Goal: Find specific page/section: Find specific page/section

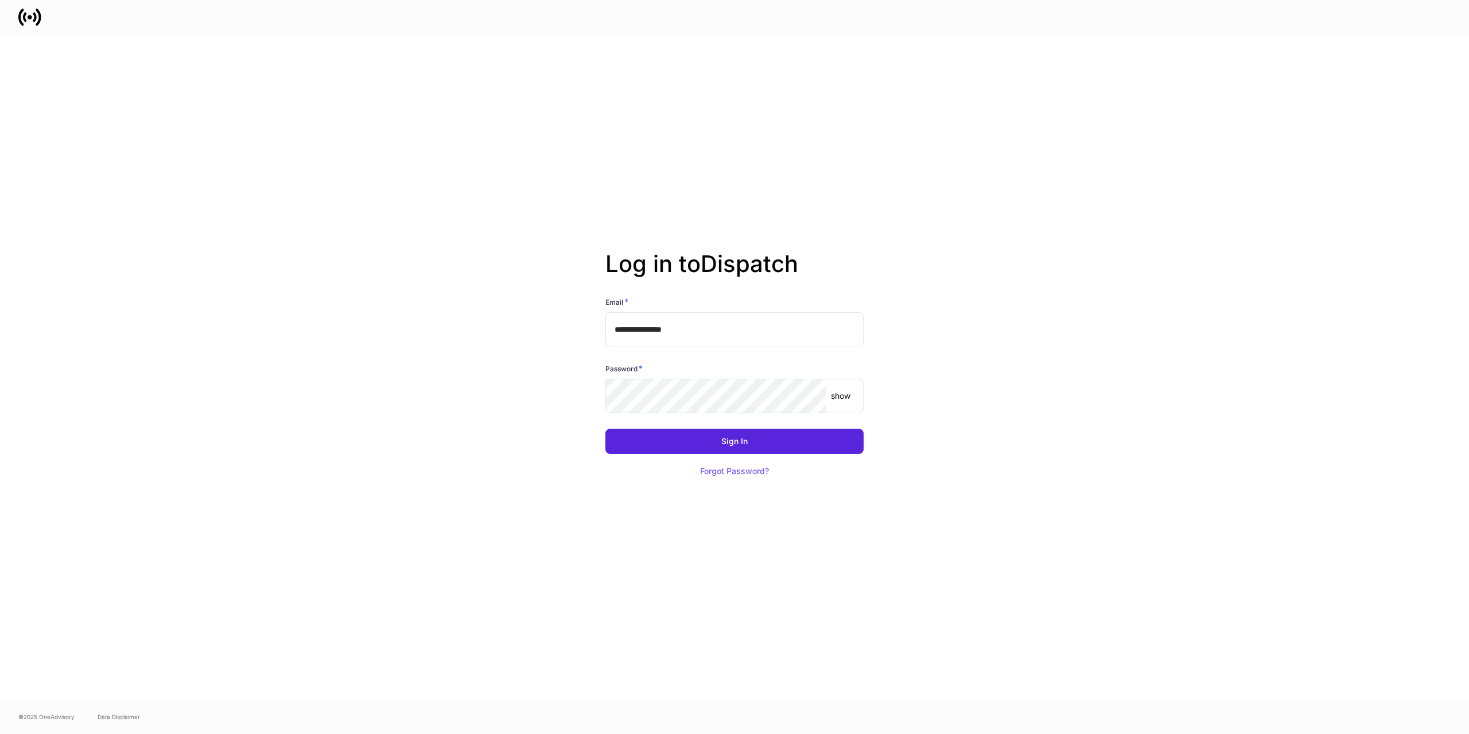
click at [808, 396] on keeper-lock "Open Keeper Popup" at bounding box center [810, 396] width 14 height 14
click at [847, 328] on keeper-lock "Open Keeper Popup" at bounding box center [847, 329] width 14 height 14
click at [853, 328] on keeper-lock "Open Keeper Popup" at bounding box center [847, 329] width 14 height 14
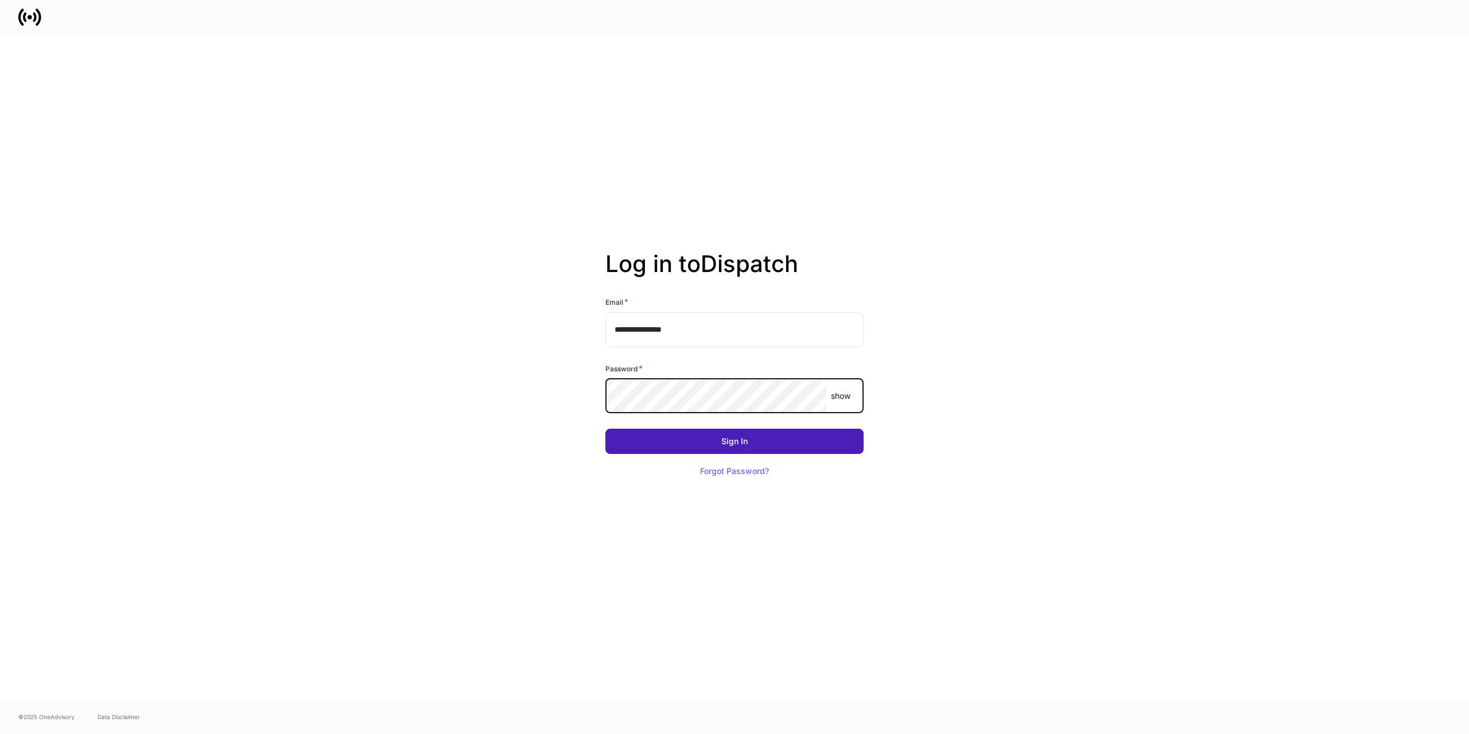
click at [639, 444] on button "Sign In" at bounding box center [734, 441] width 258 height 25
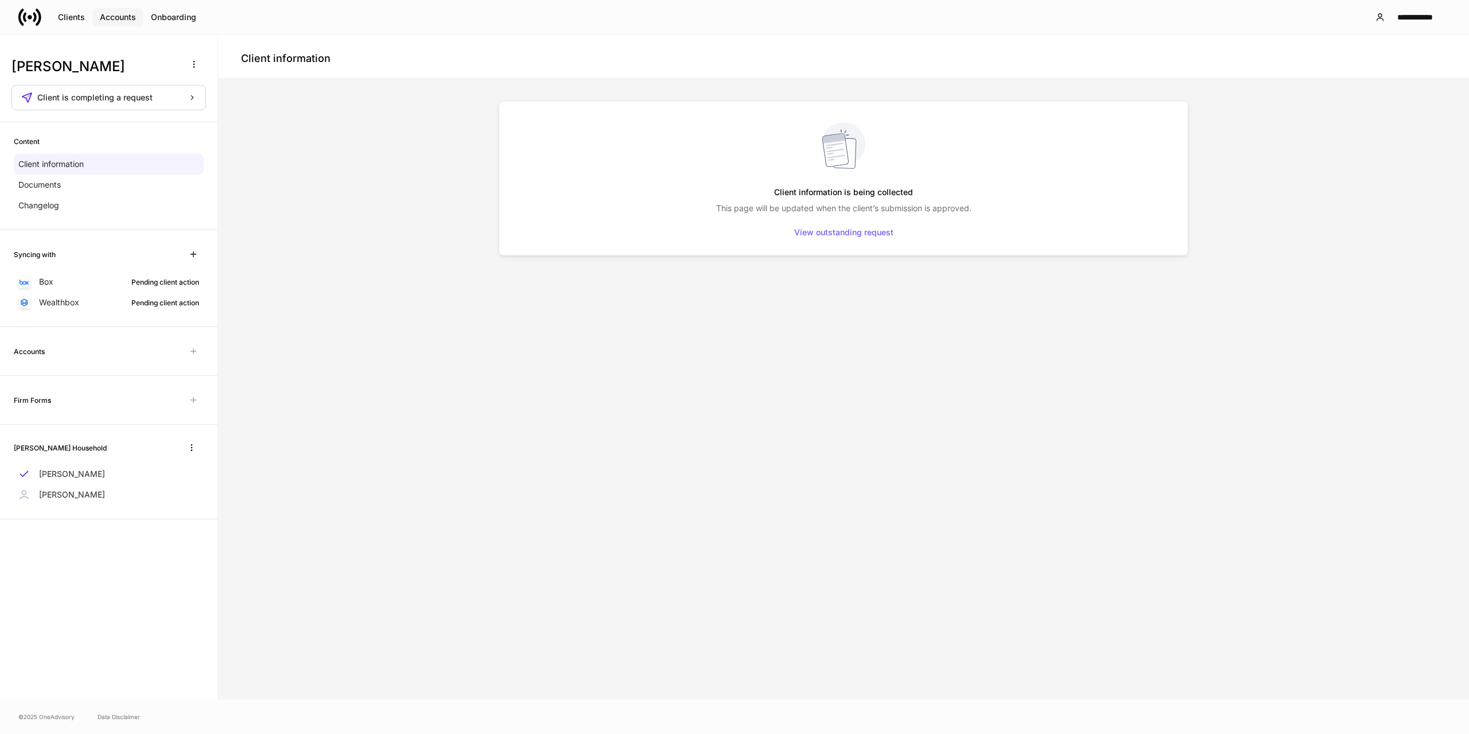
click at [120, 17] on div "Accounts" at bounding box center [118, 17] width 36 height 8
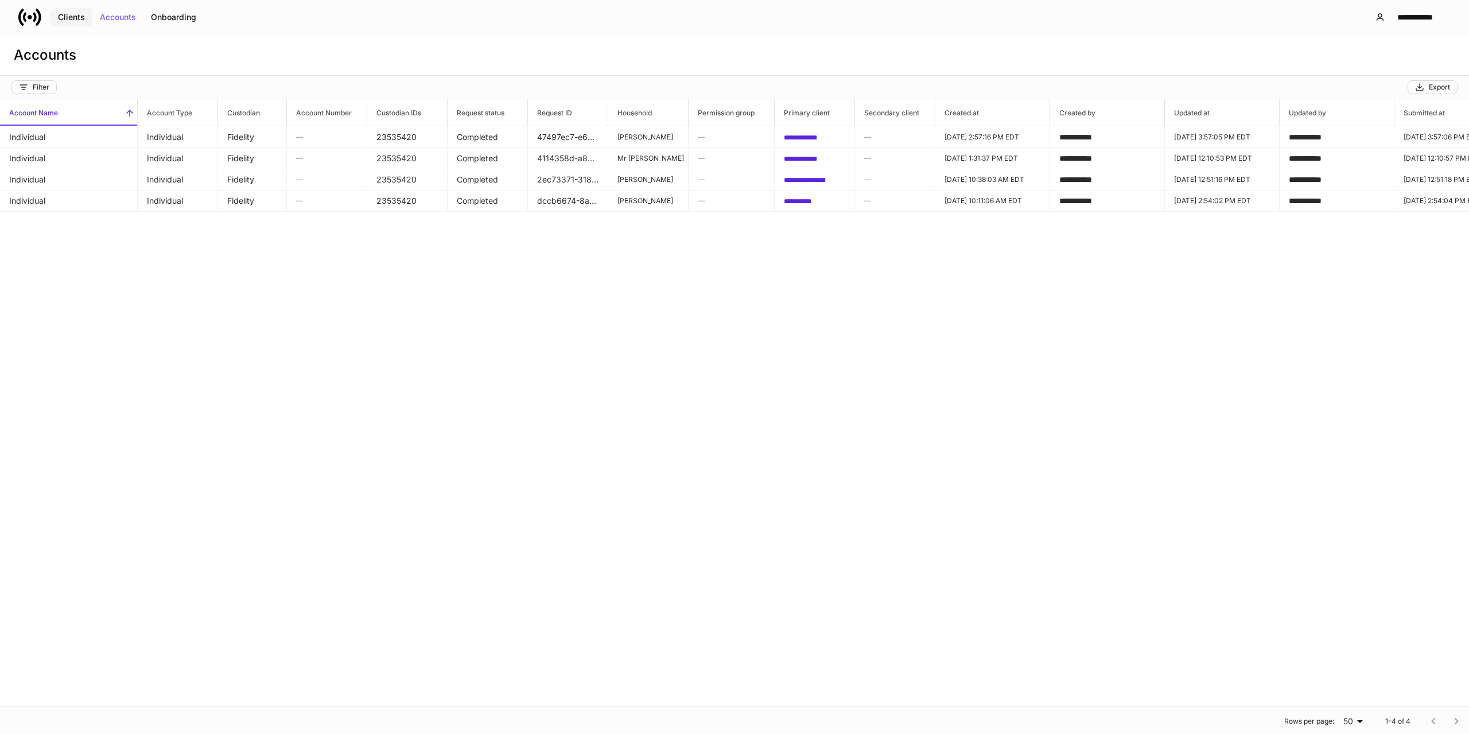
click at [76, 16] on div "Clients" at bounding box center [71, 17] width 27 height 8
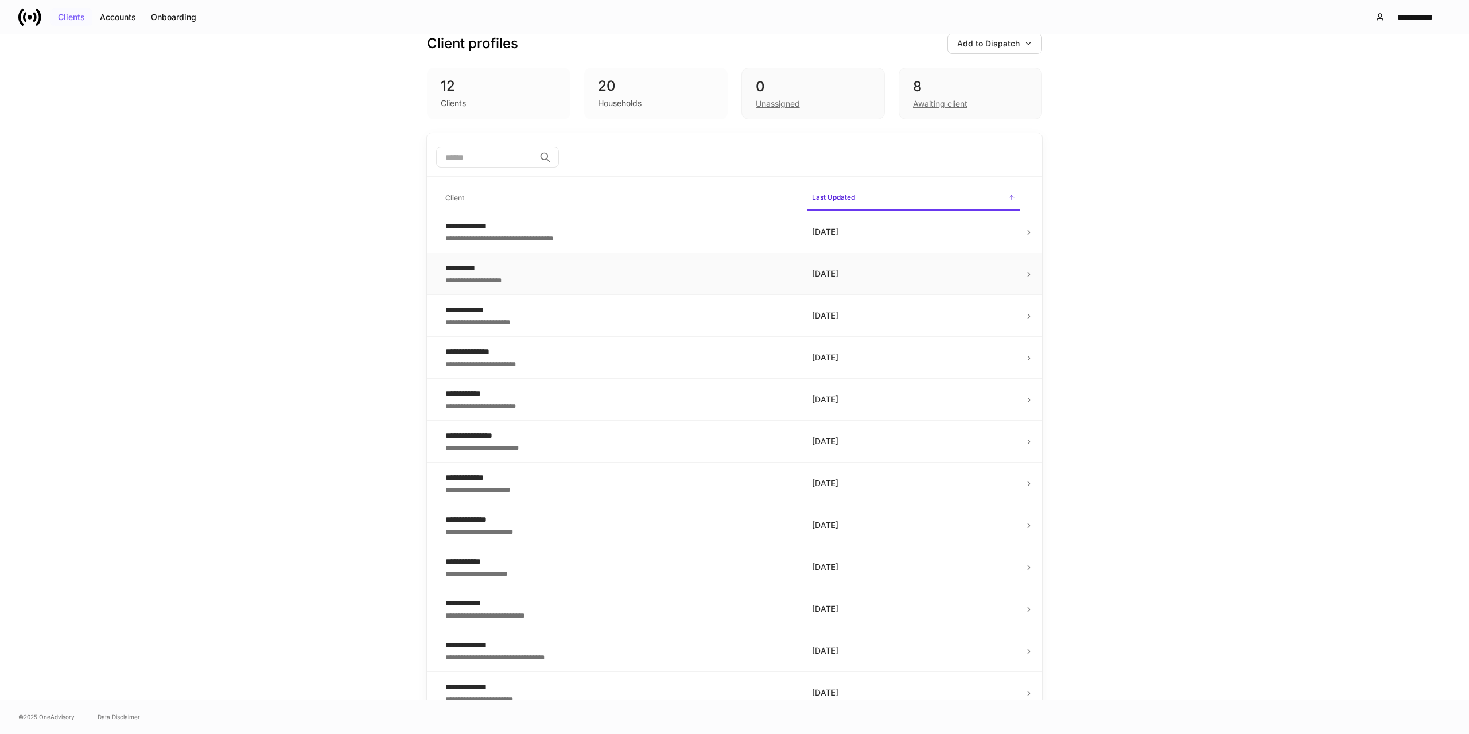
scroll to position [33, 0]
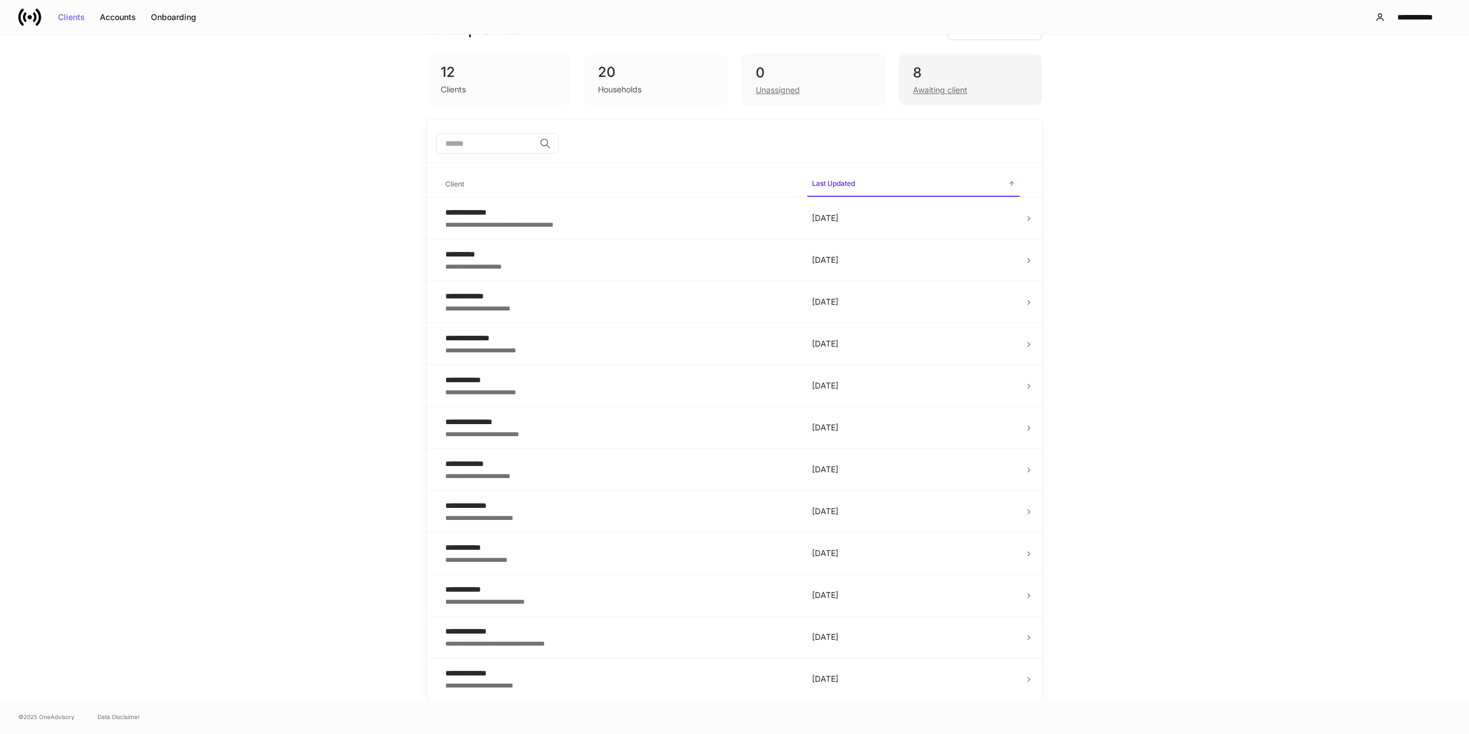
click at [929, 88] on div "Awaiting client" at bounding box center [940, 89] width 54 height 11
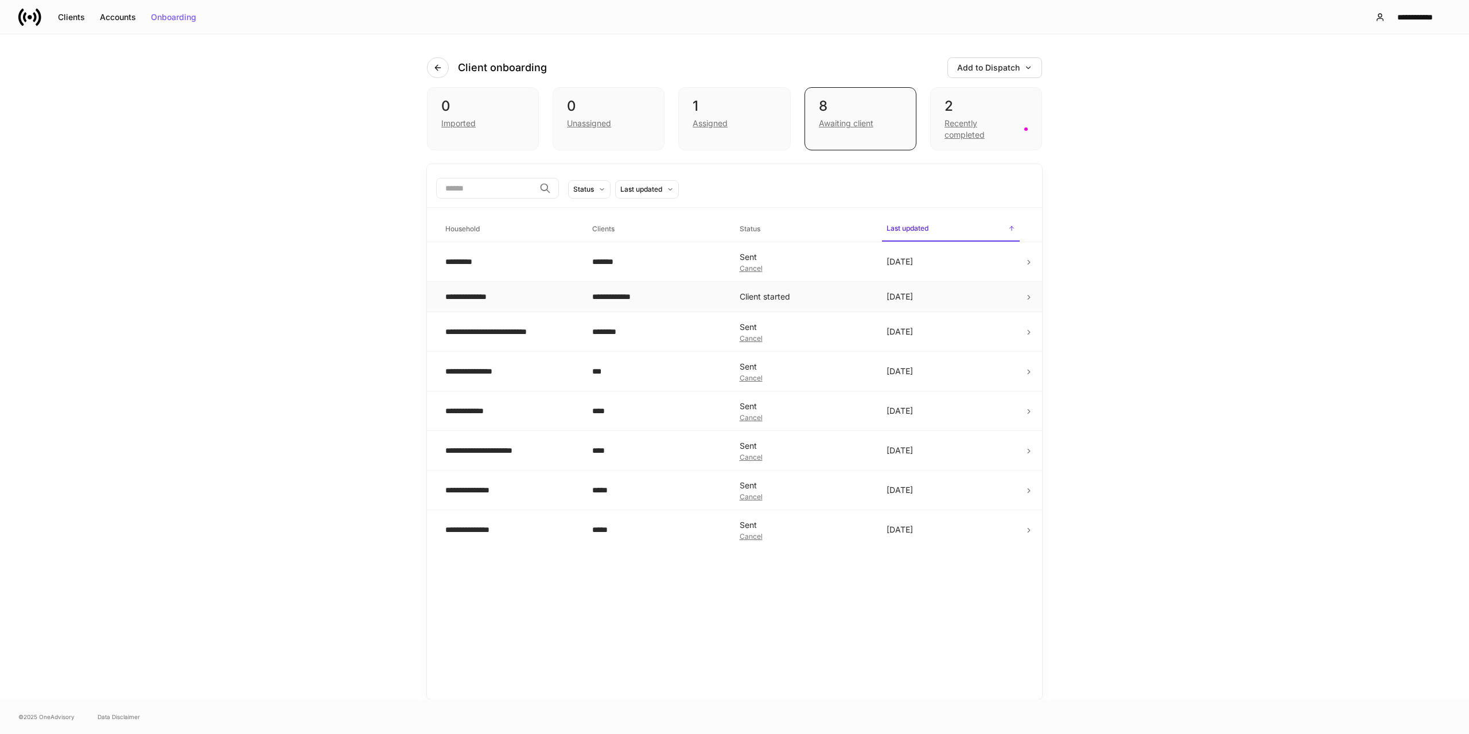
click at [566, 297] on div "**********" at bounding box center [509, 296] width 128 height 11
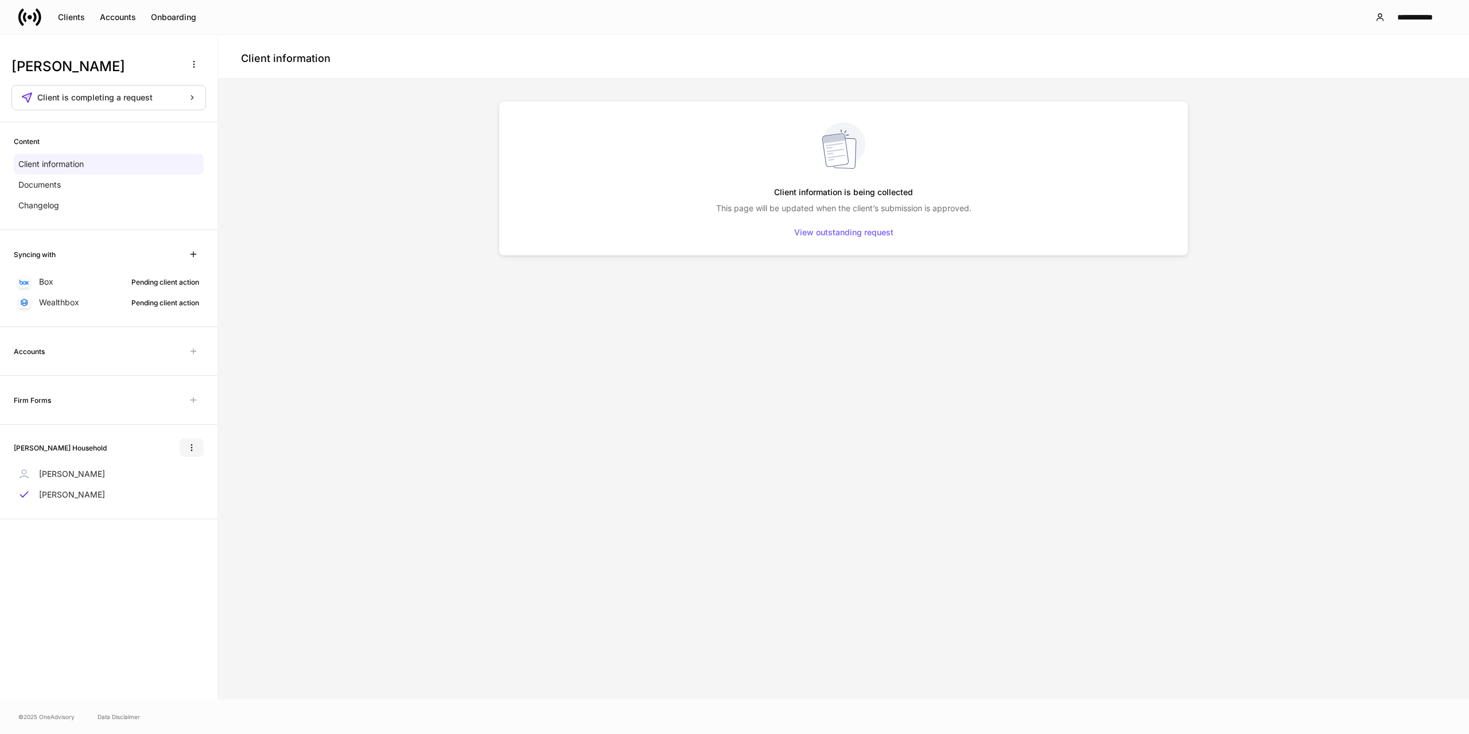
click at [189, 449] on icon "button" at bounding box center [191, 447] width 9 height 9
click at [302, 442] on div at bounding box center [734, 367] width 1469 height 734
click at [50, 177] on div "Documents" at bounding box center [109, 184] width 190 height 21
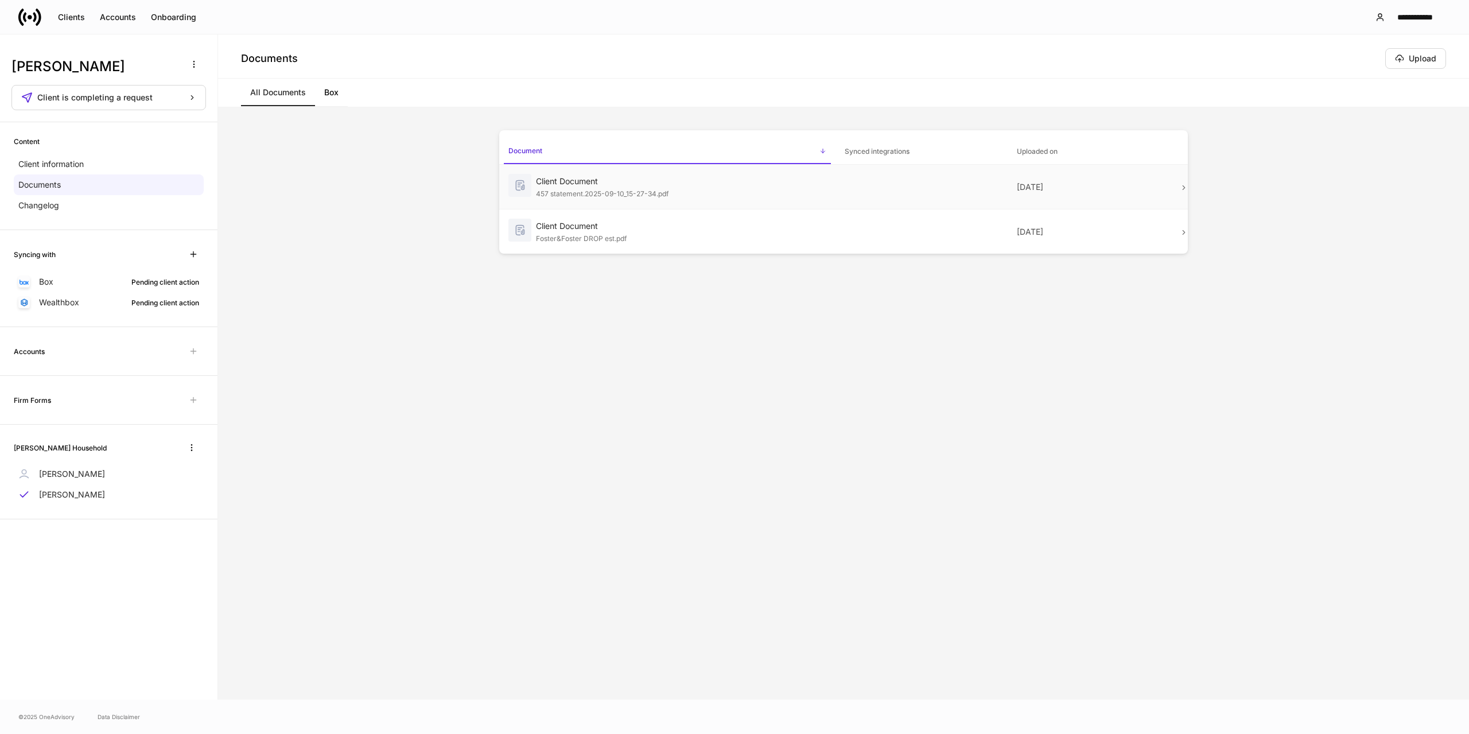
click at [692, 187] on div "457 statement.2025-09-10_15-27-34.pdf" at bounding box center [681, 192] width 290 height 11
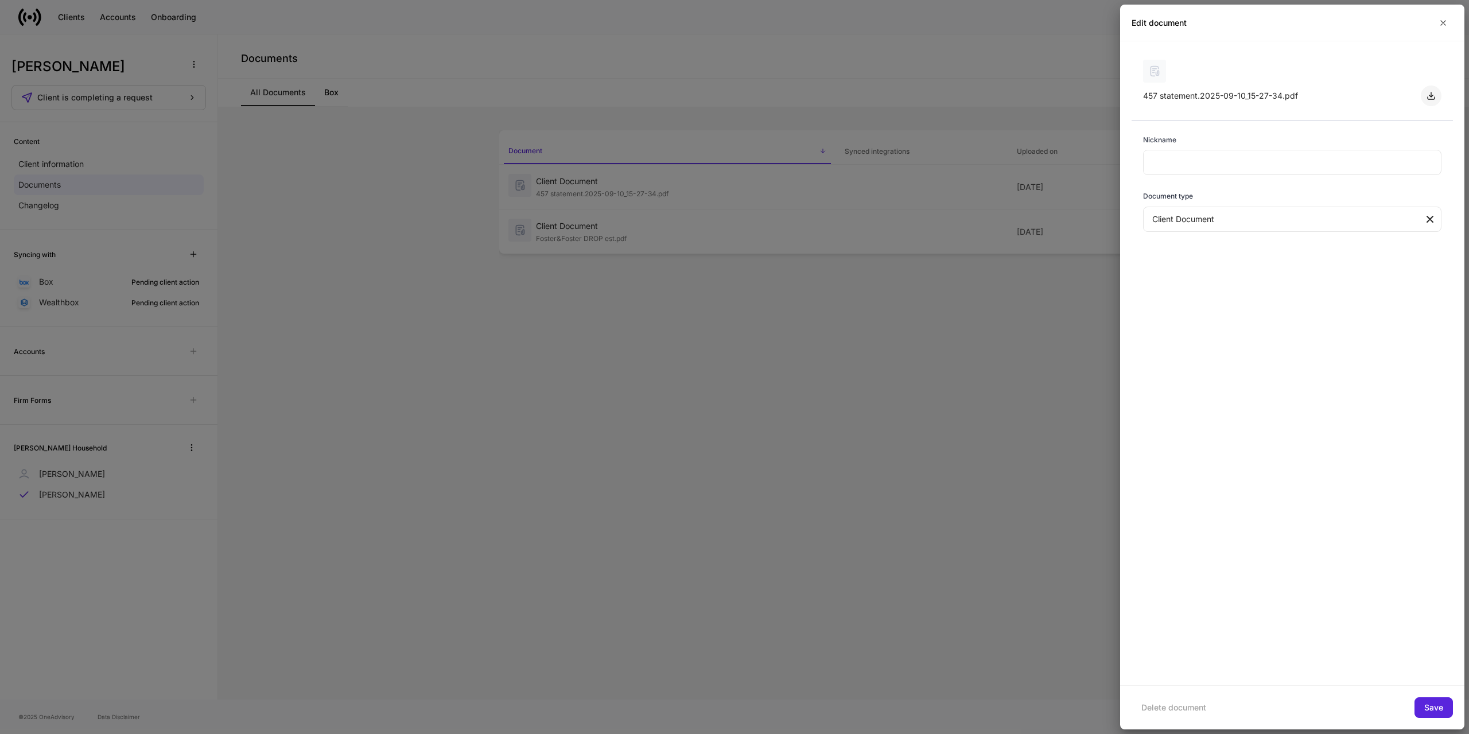
click at [1431, 99] on icon "button" at bounding box center [1430, 95] width 9 height 9
drag, startPoint x: 1442, startPoint y: 21, endPoint x: 1327, endPoint y: 70, distance: 124.1
click at [1442, 21] on icon "button" at bounding box center [1442, 23] width 5 height 5
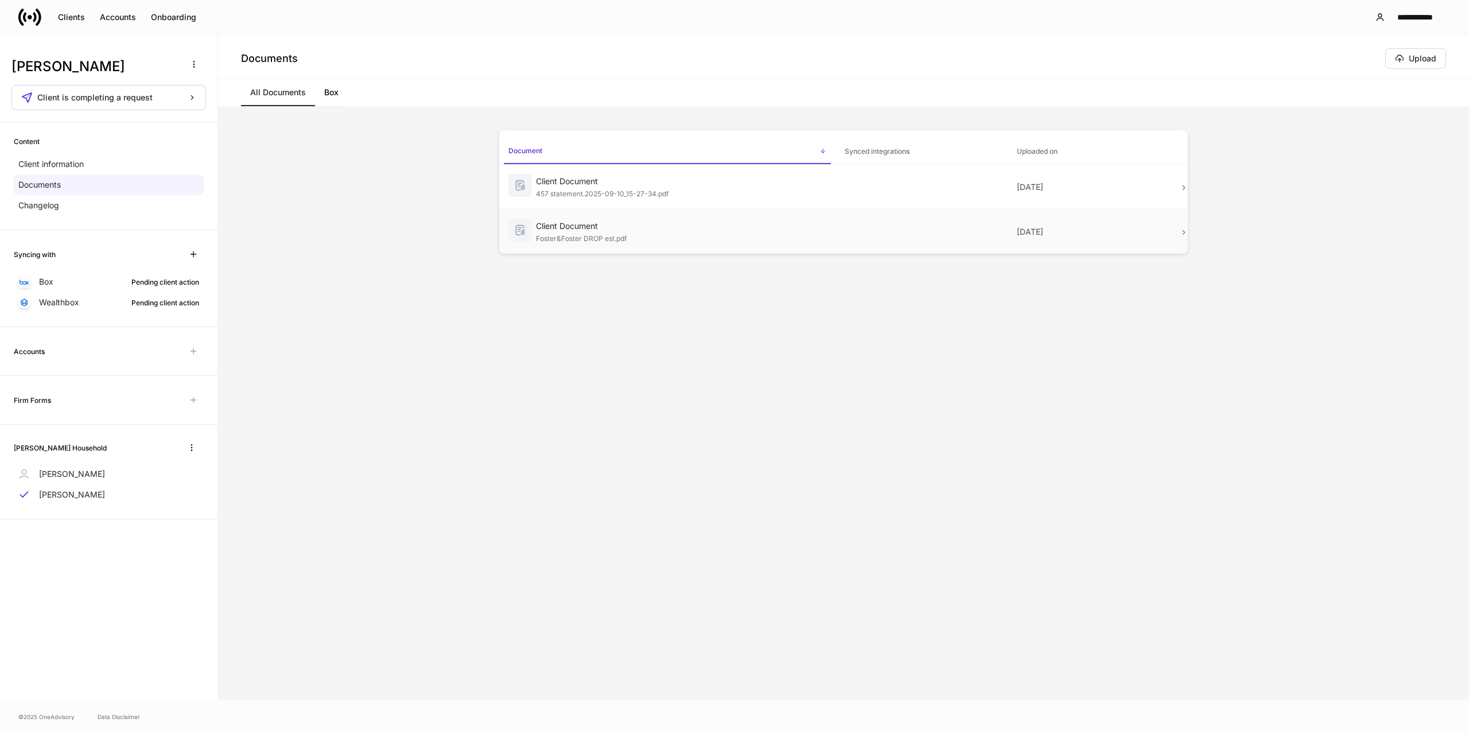
click at [586, 217] on td "Client Document Foster&Foster DROP est.pdf" at bounding box center [667, 231] width 336 height 45
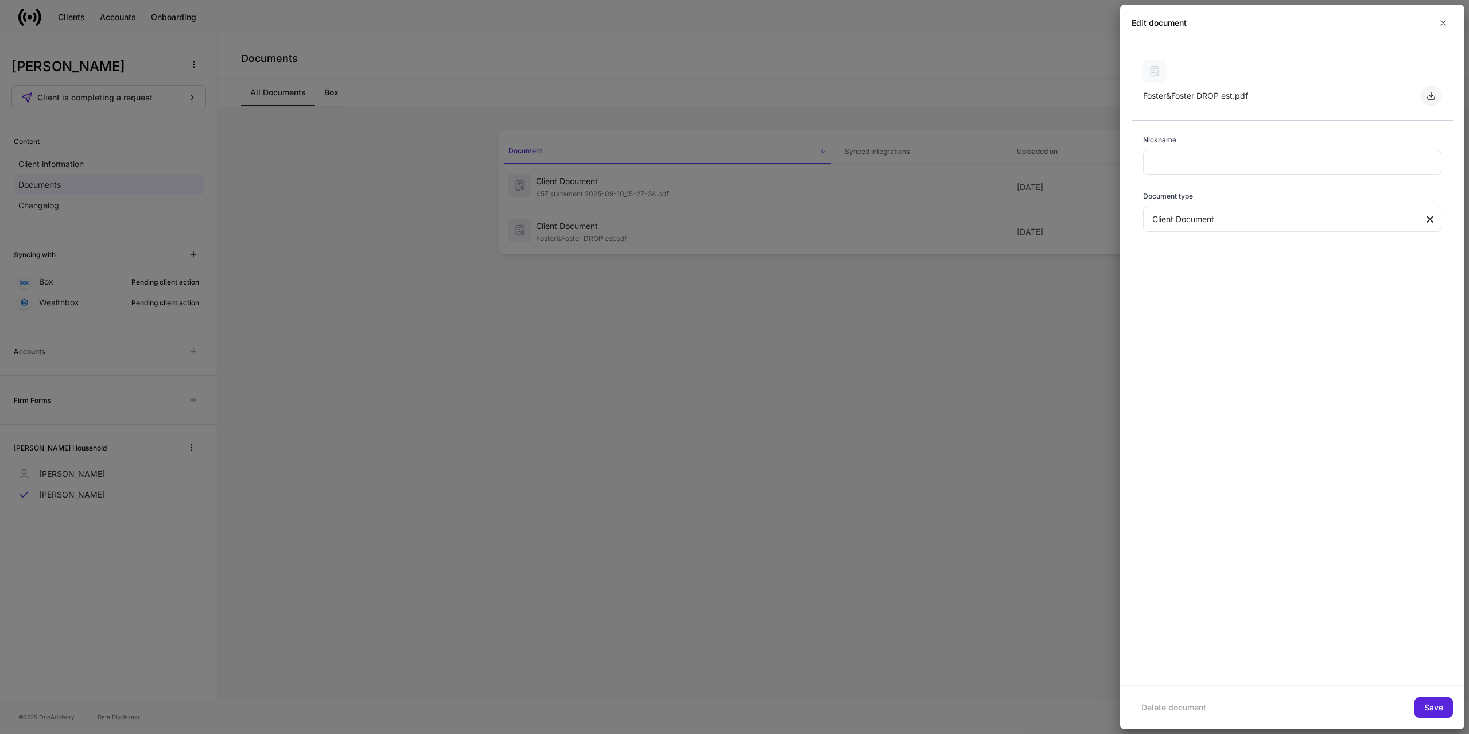
click at [1428, 95] on icon "button" at bounding box center [1430, 95] width 9 height 9
click at [1444, 18] on icon "button" at bounding box center [1442, 22] width 9 height 9
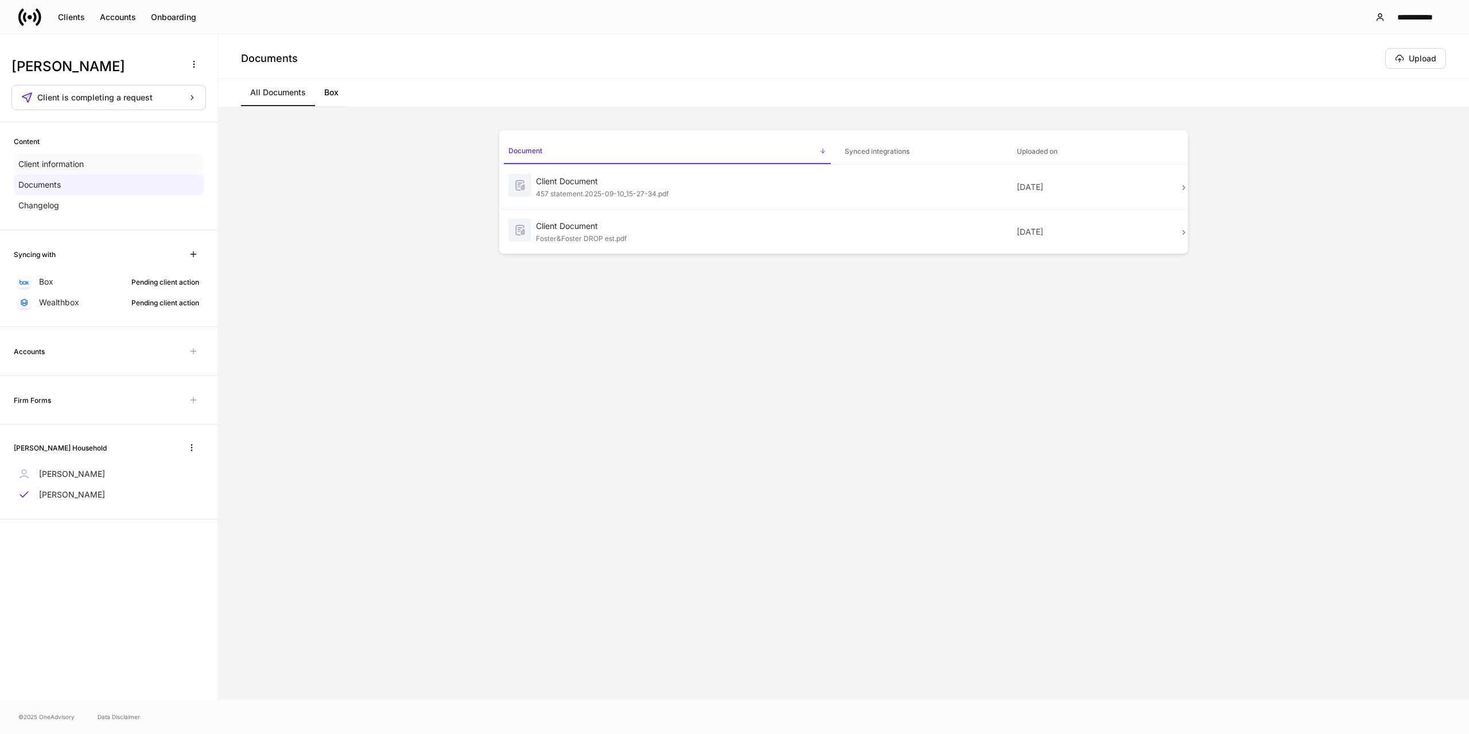
click at [48, 163] on p "Client information" at bounding box center [50, 163] width 65 height 11
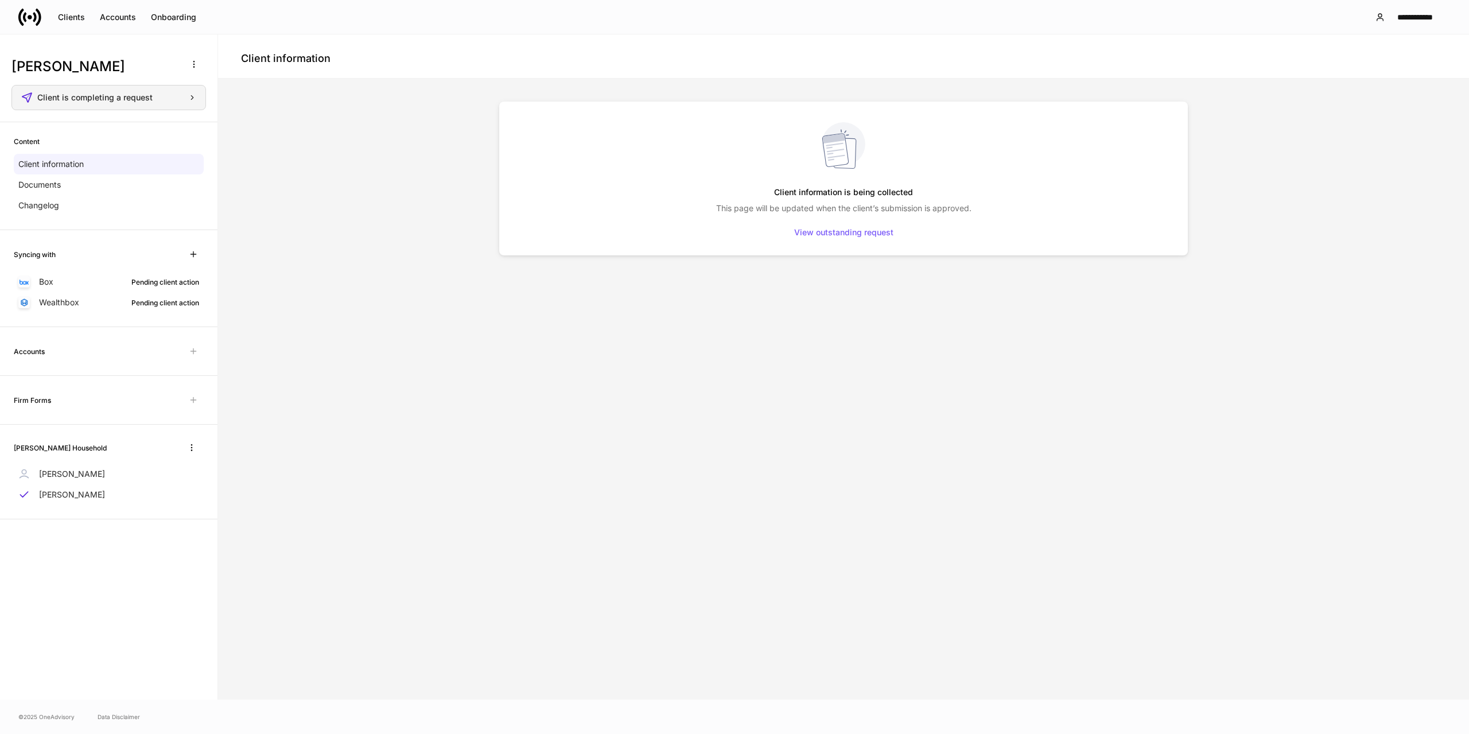
click at [128, 96] on span "Client is completing a request" at bounding box center [94, 98] width 115 height 8
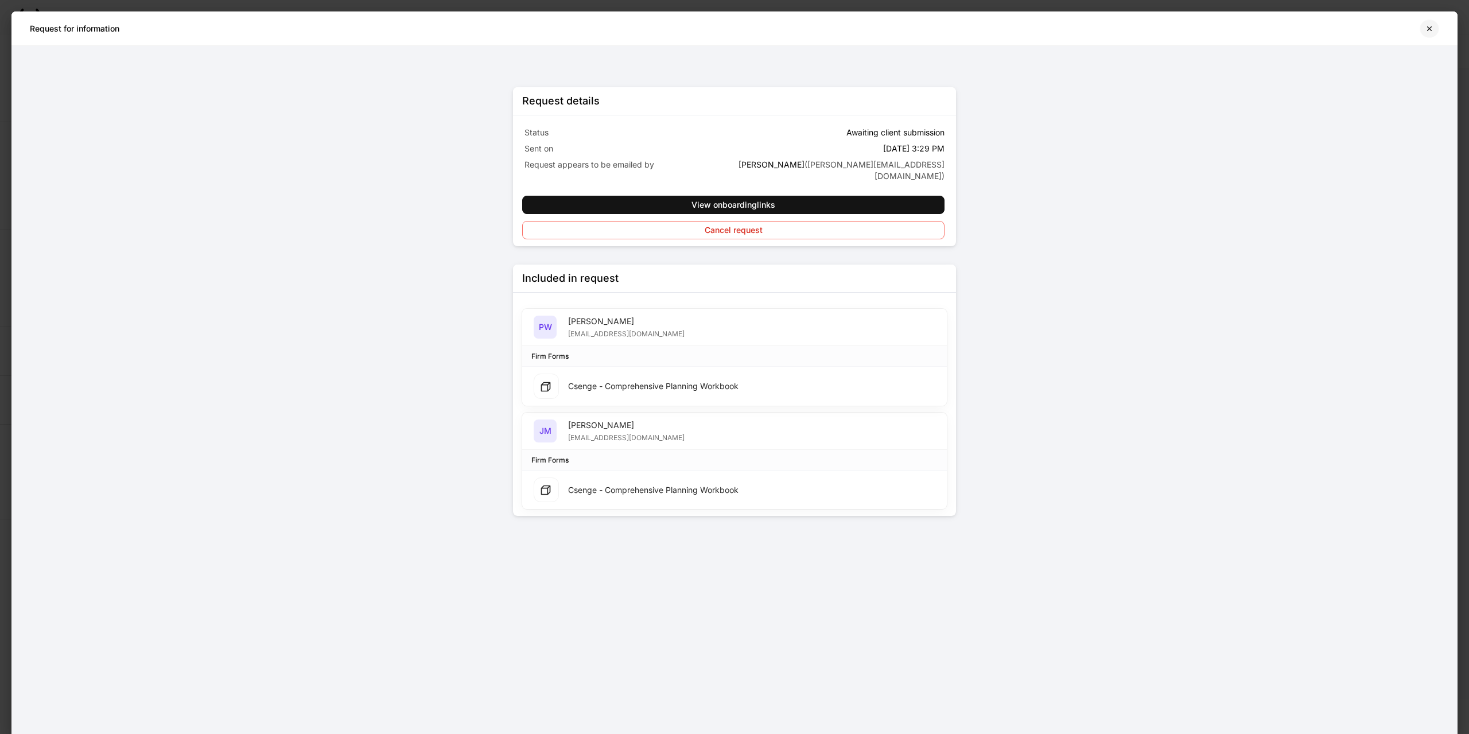
click at [1425, 27] on icon "button" at bounding box center [1428, 28] width 9 height 9
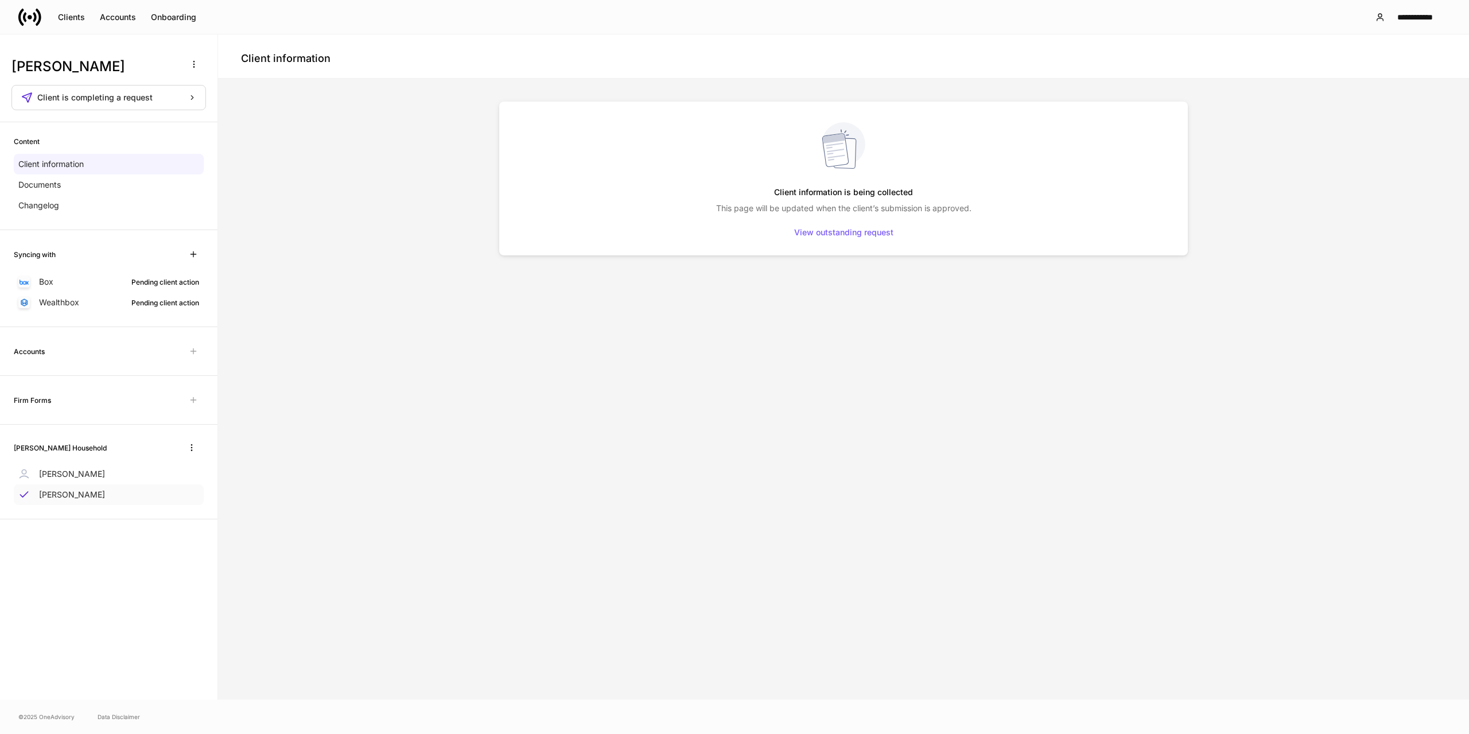
click at [58, 495] on p "[PERSON_NAME]" at bounding box center [72, 494] width 66 height 11
click at [66, 472] on p "[PERSON_NAME]" at bounding box center [72, 473] width 66 height 11
click at [68, 498] on p "[PERSON_NAME]" at bounding box center [72, 494] width 66 height 11
click at [73, 476] on p "[PERSON_NAME]" at bounding box center [72, 473] width 66 height 11
